Goal: Task Accomplishment & Management: Use online tool/utility

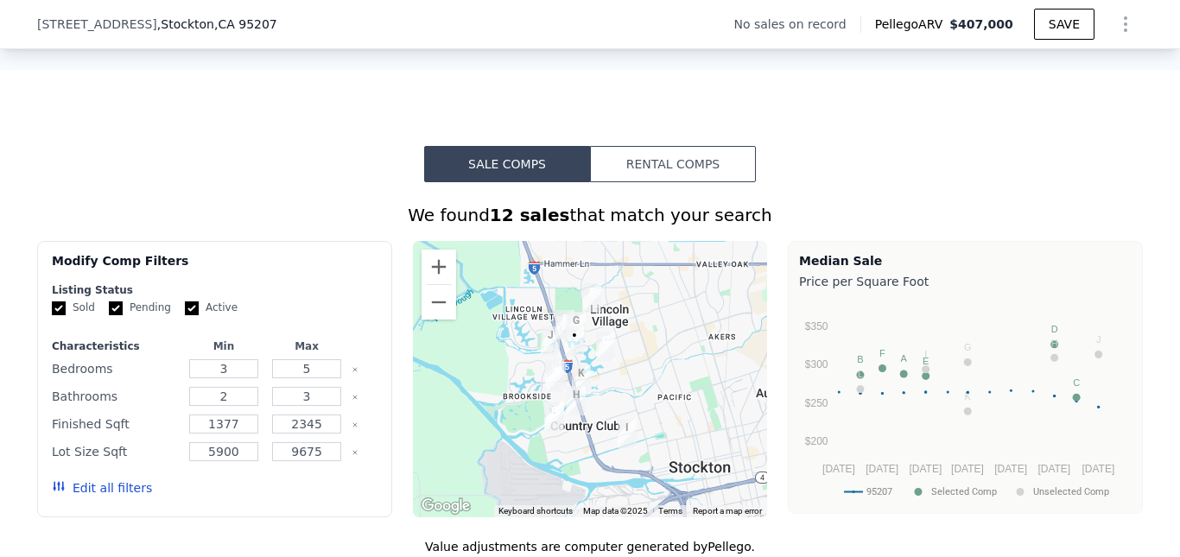
scroll to position [1139, 0]
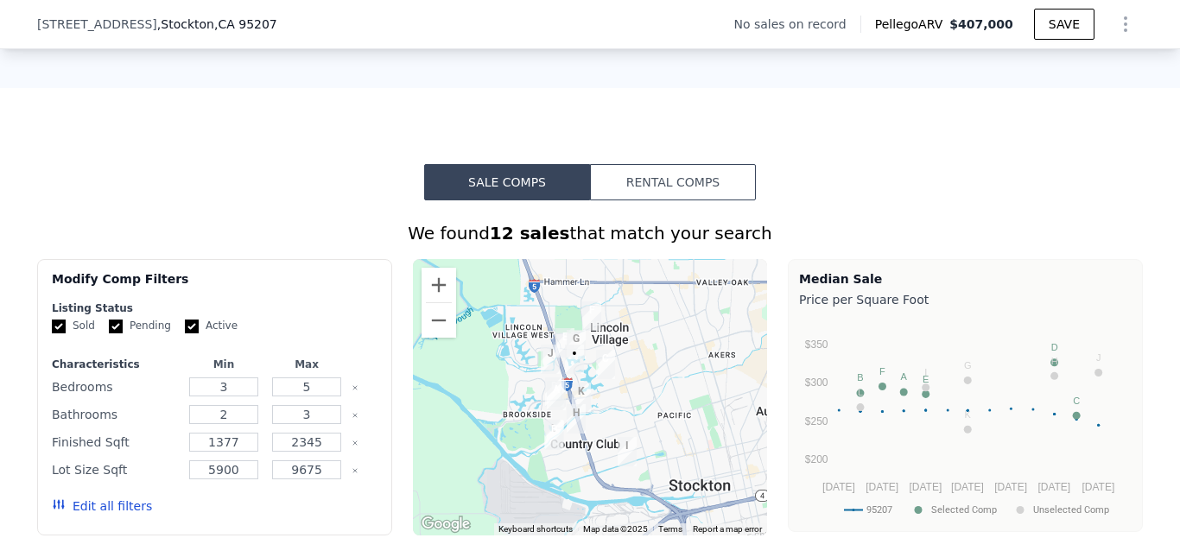
click at [689, 191] on button "Rental Comps" at bounding box center [673, 182] width 166 height 36
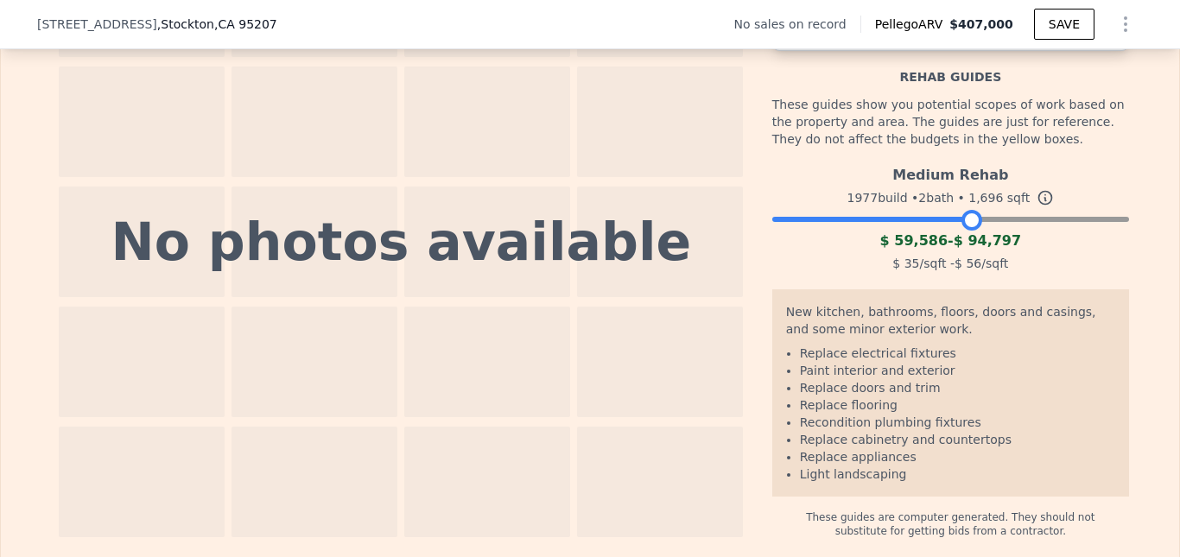
scroll to position [2499, 0]
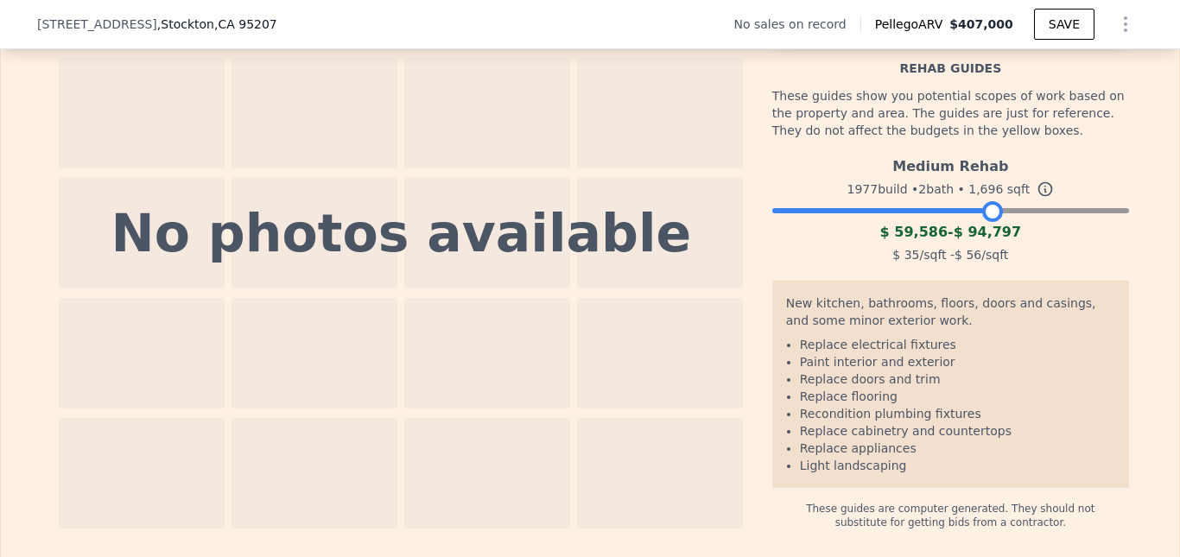
drag, startPoint x: 960, startPoint y: 240, endPoint x: 982, endPoint y: 240, distance: 22.5
click at [982, 222] on div at bounding box center [992, 211] width 21 height 21
drag, startPoint x: 982, startPoint y: 240, endPoint x: 1004, endPoint y: 240, distance: 21.6
click at [1004, 222] on div at bounding box center [1013, 211] width 21 height 21
drag, startPoint x: 1000, startPoint y: 239, endPoint x: 1008, endPoint y: 244, distance: 8.9
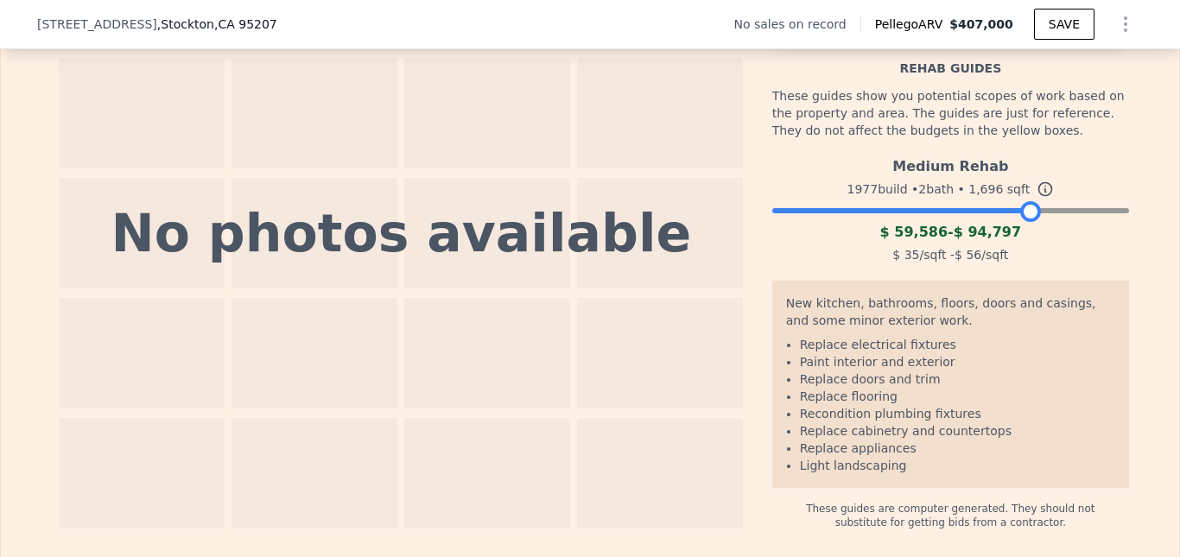
click at [1008, 244] on div "Medium Rehab 1977 build • 2 bath • 1,696 sqft $ 59,586 - $ 94,797 $ 35 /sqft - …" at bounding box center [950, 208] width 357 height 118
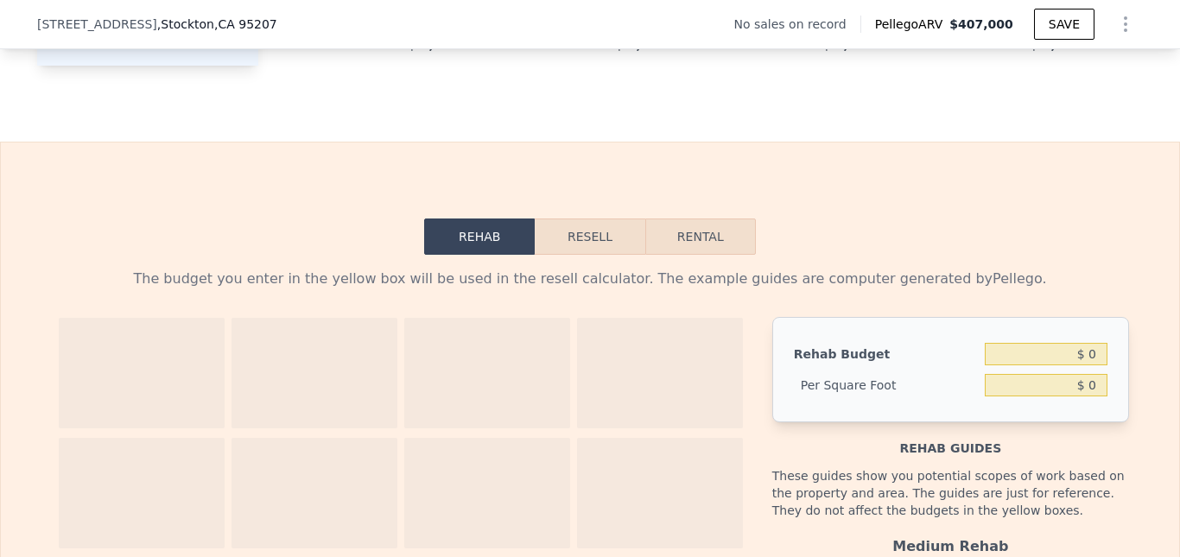
scroll to position [2110, 0]
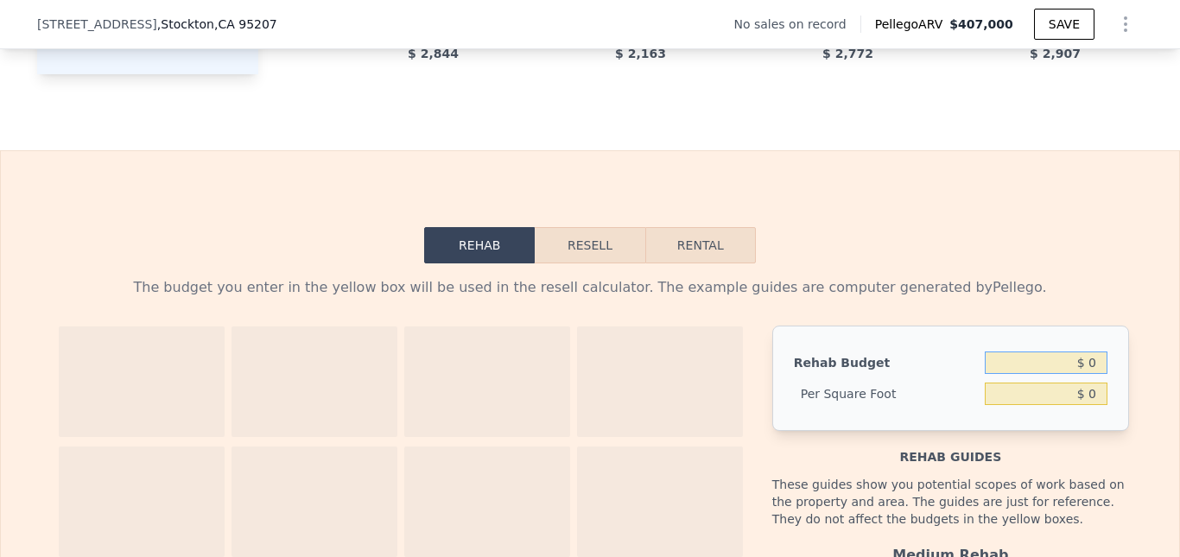
click at [1090, 374] on input "$ 0" at bounding box center [1046, 363] width 123 height 22
type input "$ 80,000"
click at [931, 431] on div "Rehab Budget $ 80,000 Per Square Foot $ 0" at bounding box center [950, 378] width 357 height 105
type input "$ 47.17"
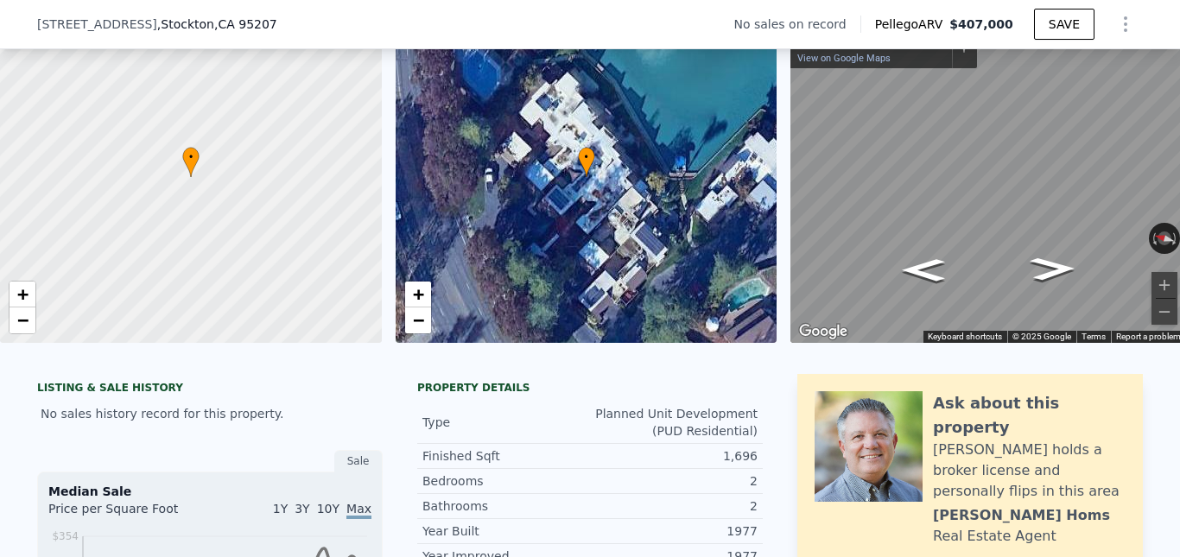
scroll to position [0, 0]
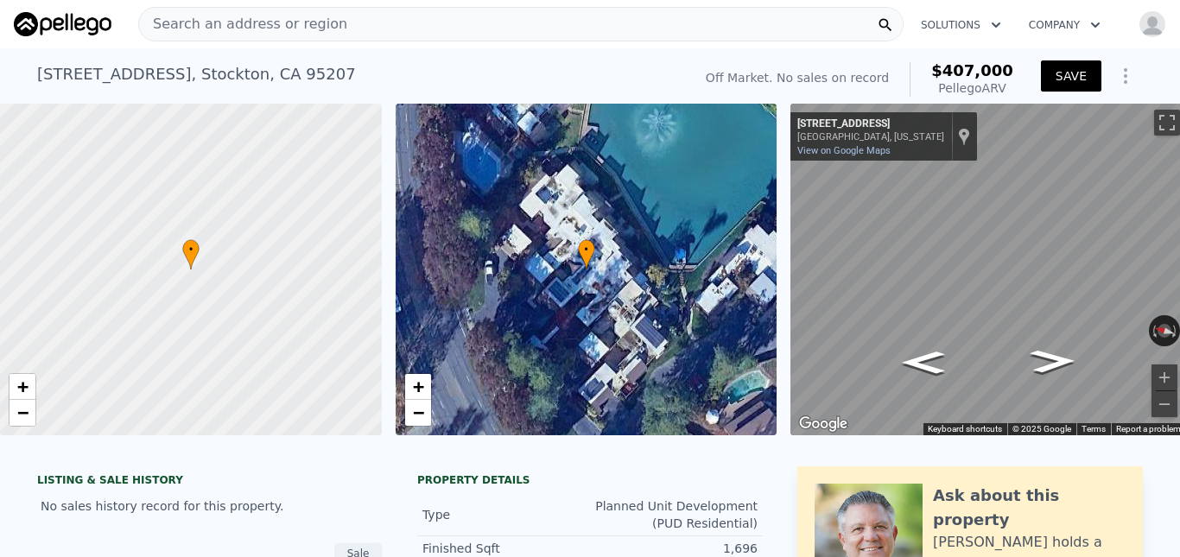
click at [1062, 79] on button "SAVE" at bounding box center [1071, 75] width 60 height 31
click at [1125, 75] on icon "Show Options" at bounding box center [1126, 76] width 2 height 14
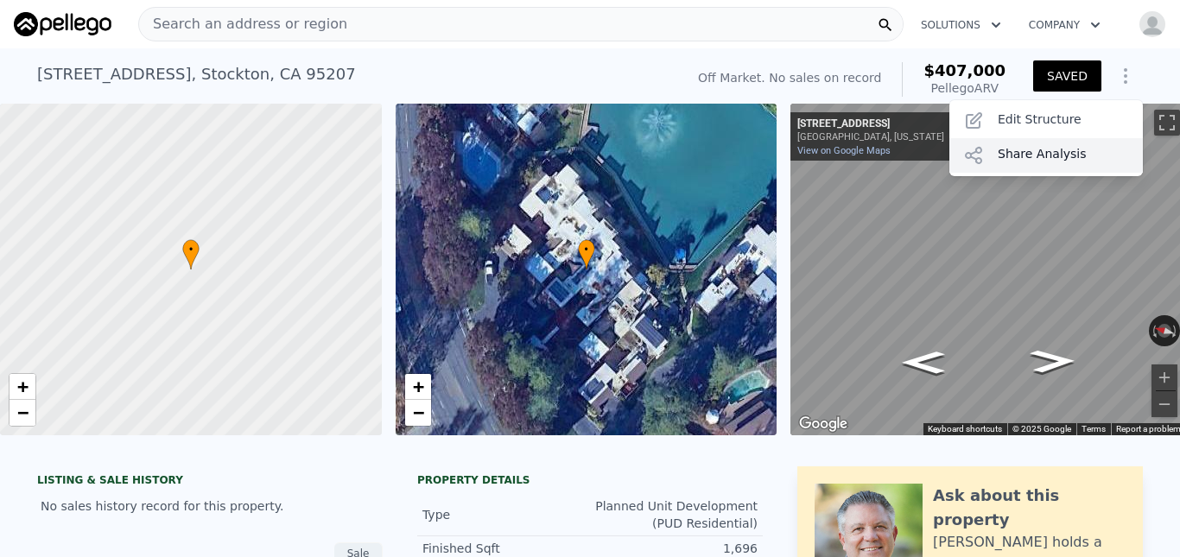
click at [1028, 153] on div "Share Analysis" at bounding box center [1047, 155] width 194 height 35
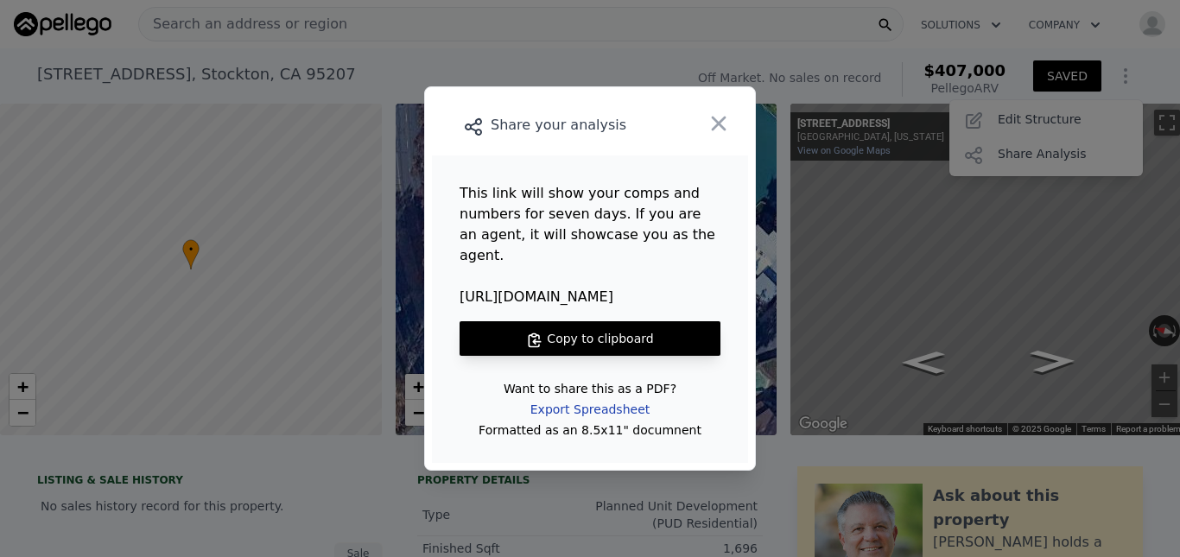
click at [614, 408] on div "Export Spreadsheet" at bounding box center [590, 409] width 147 height 31
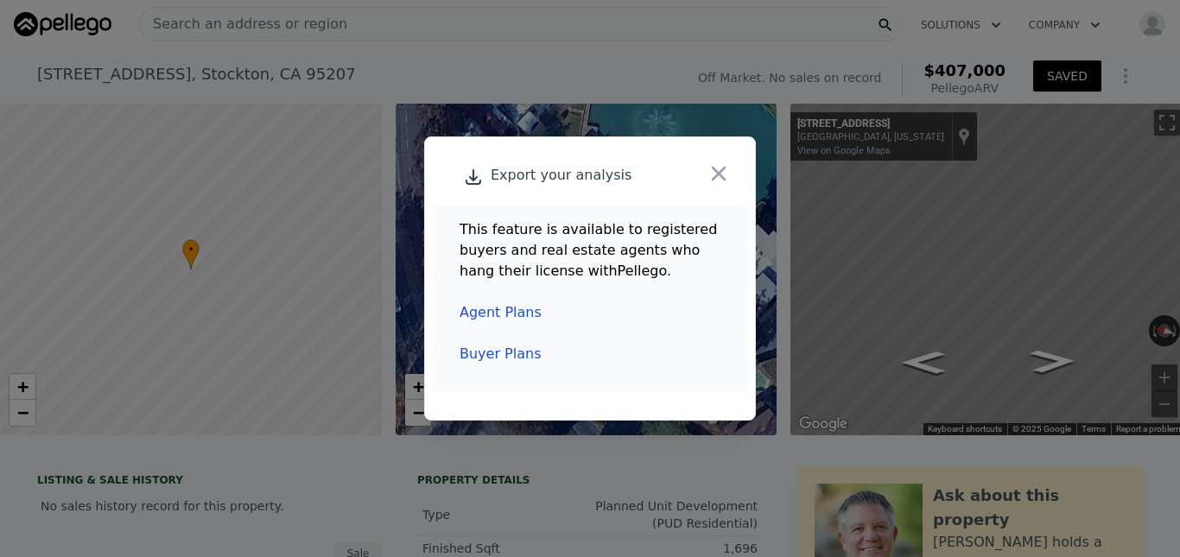
click at [507, 314] on link "Agent Plans" at bounding box center [501, 312] width 82 height 16
